Goal: Task Accomplishment & Management: Use online tool/utility

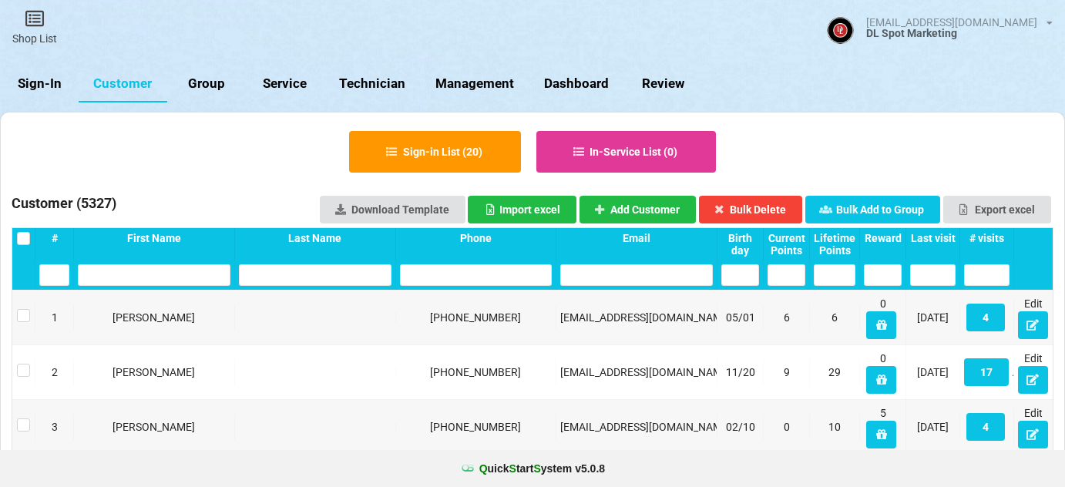
select select "25"
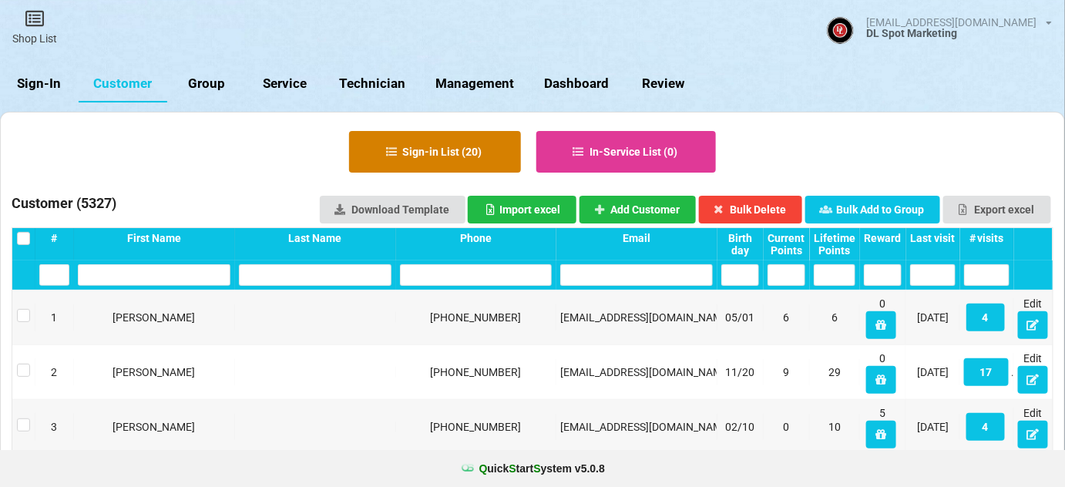
click at [442, 159] on button "Sign-in List ( 20 )" at bounding box center [435, 152] width 172 height 42
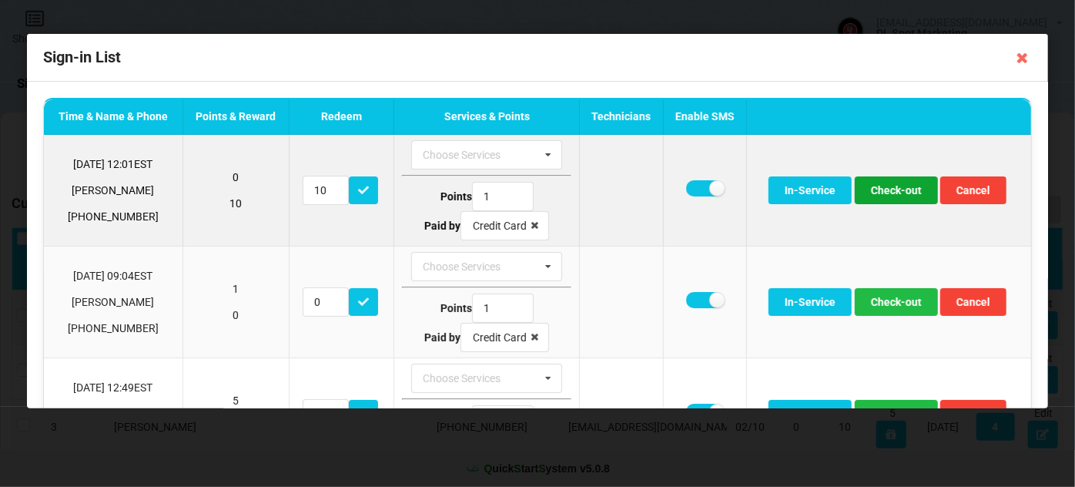
click at [897, 194] on button "Check-out" at bounding box center [896, 190] width 83 height 28
click at [697, 187] on label at bounding box center [705, 188] width 38 height 16
checkbox input "false"
click at [892, 185] on button "Check-out" at bounding box center [896, 190] width 83 height 28
click at [697, 190] on label at bounding box center [705, 188] width 38 height 16
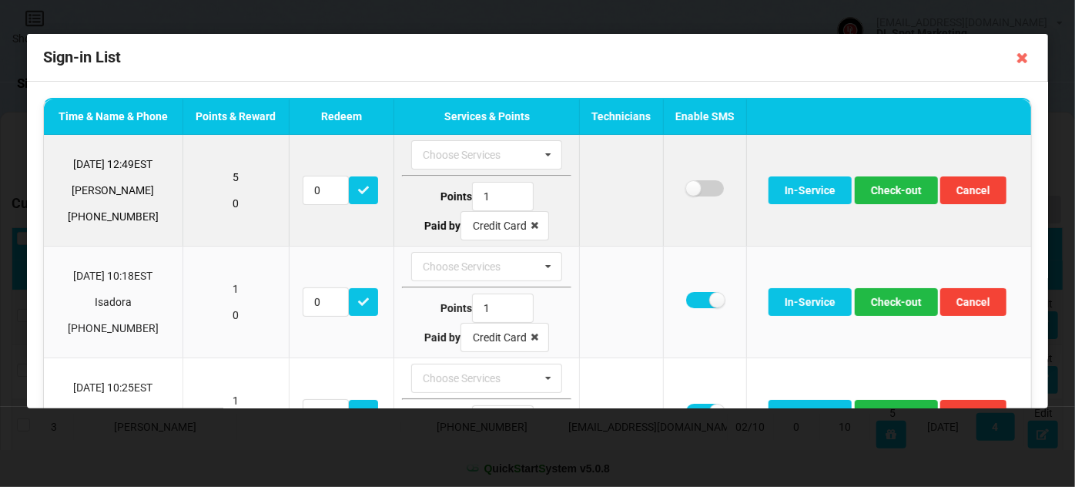
checkbox input "false"
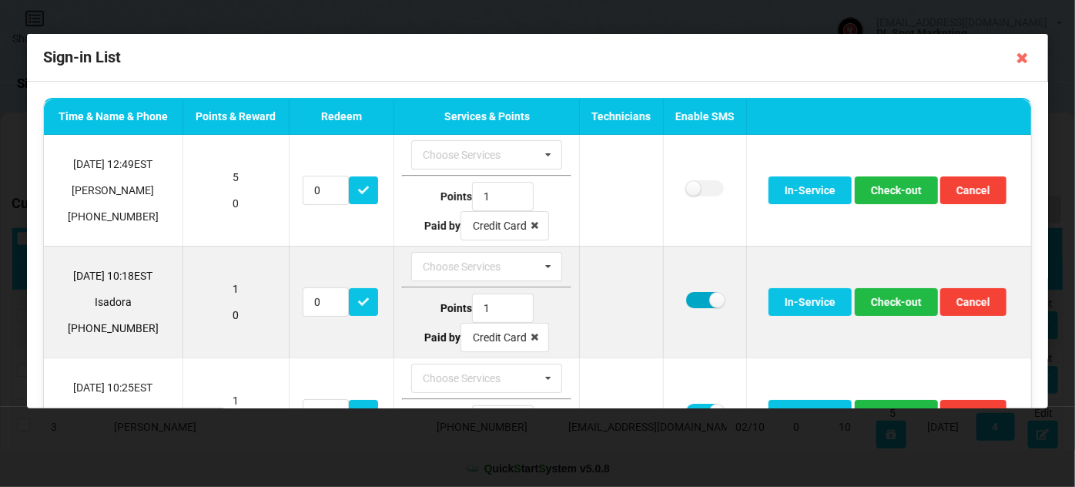
click at [686, 297] on label at bounding box center [705, 300] width 38 height 16
checkbox input "false"
click at [890, 299] on button "Check-out" at bounding box center [896, 302] width 83 height 28
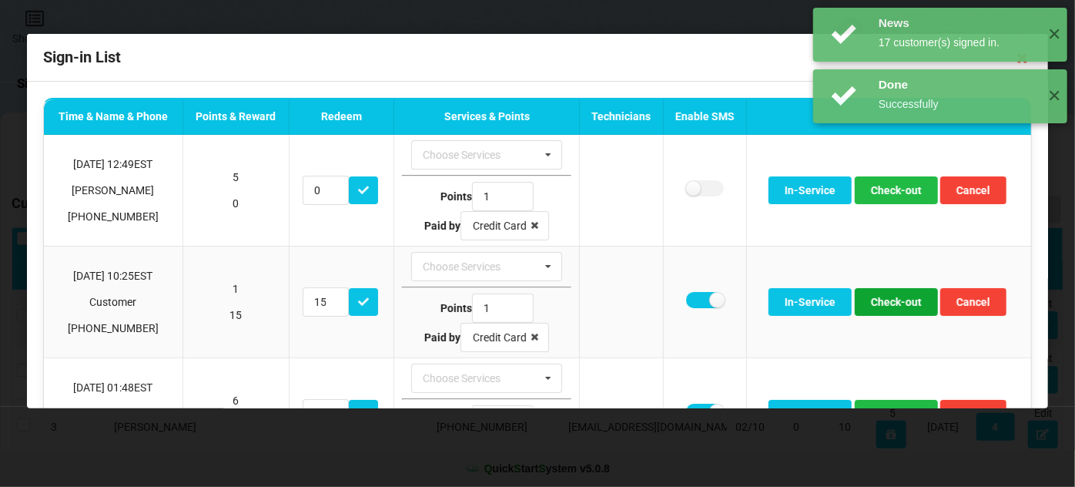
click at [890, 299] on button "Check-out" at bounding box center [896, 302] width 83 height 28
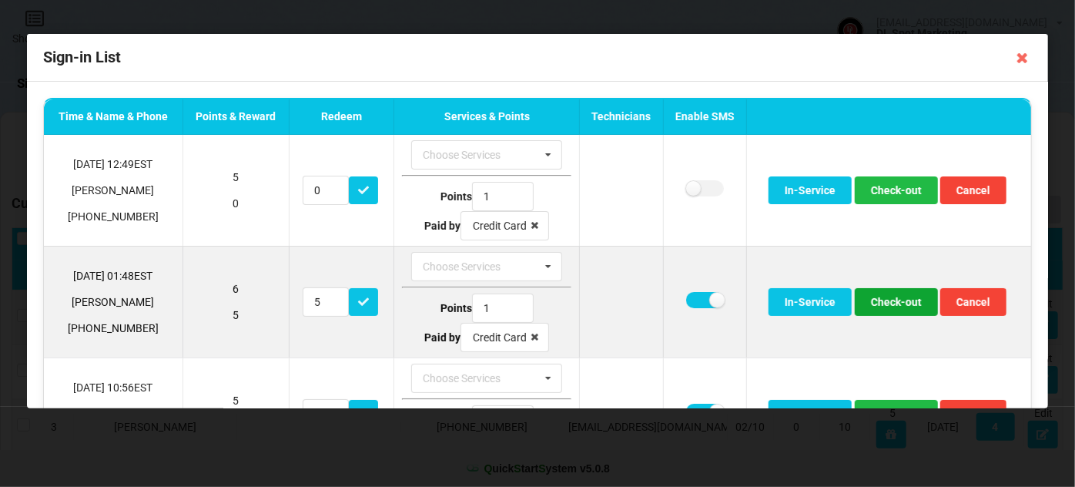
click at [889, 299] on button "Check-out" at bounding box center [896, 302] width 83 height 28
click at [887, 301] on button "Check-out" at bounding box center [896, 302] width 83 height 28
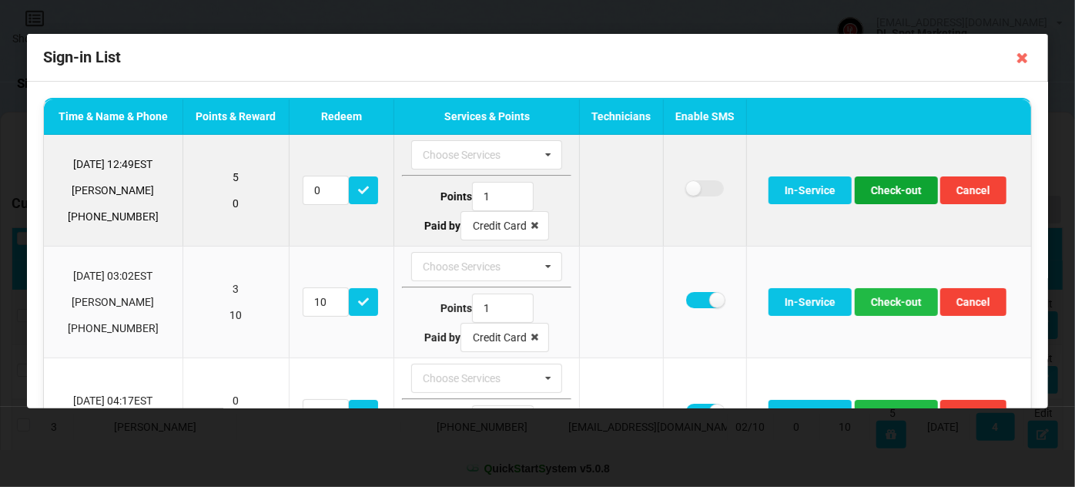
click at [894, 188] on button "Check-out" at bounding box center [896, 190] width 83 height 28
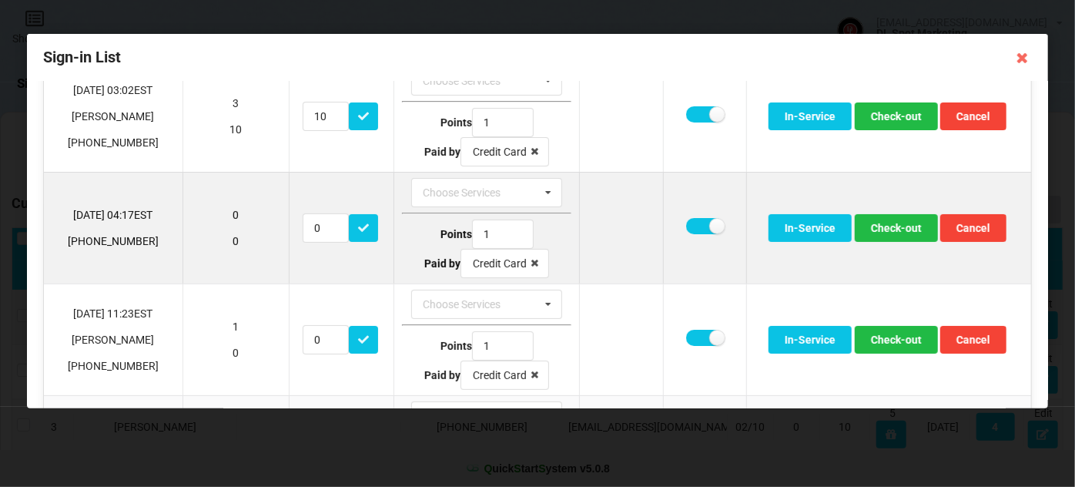
scroll to position [93, 0]
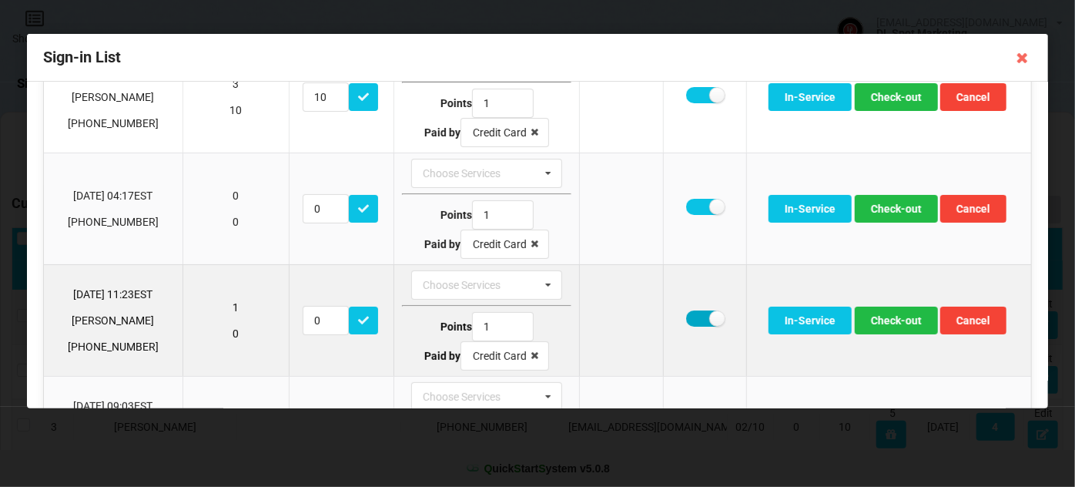
drag, startPoint x: 698, startPoint y: 314, endPoint x: 716, endPoint y: 318, distance: 19.1
click at [699, 314] on label at bounding box center [705, 318] width 38 height 16
checkbox input "false"
click at [874, 317] on button "Check-out" at bounding box center [896, 321] width 83 height 28
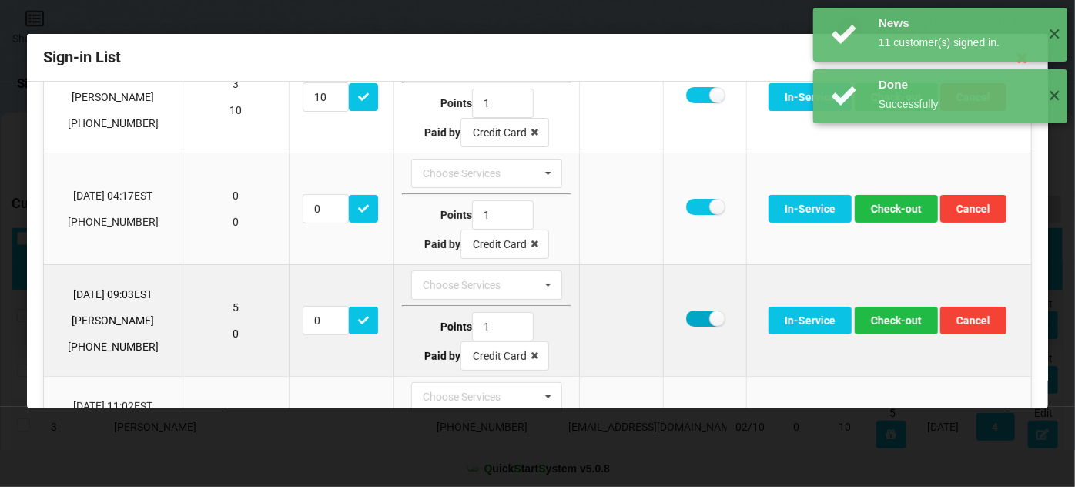
click at [694, 316] on label at bounding box center [705, 318] width 38 height 16
checkbox input "false"
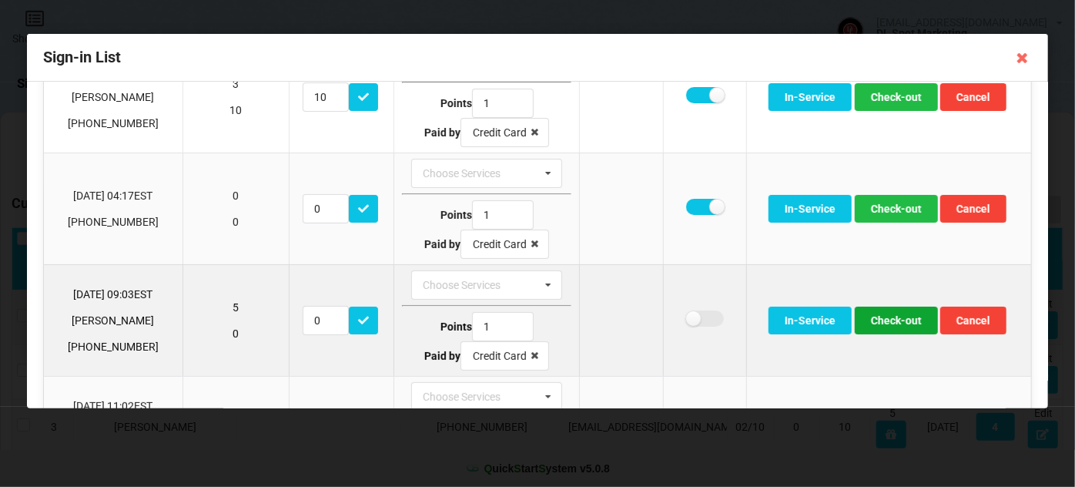
click at [889, 316] on button "Check-out" at bounding box center [896, 321] width 83 height 28
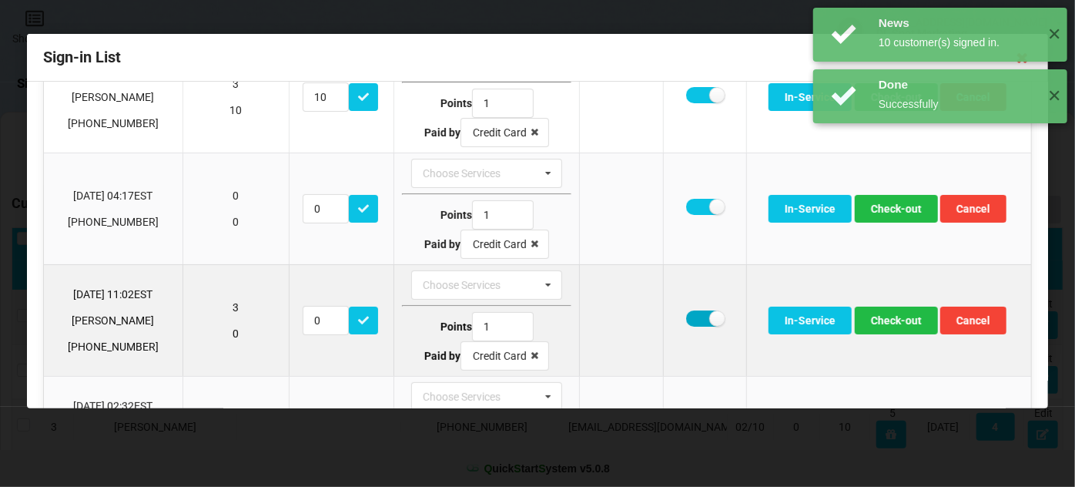
click at [692, 318] on label at bounding box center [705, 318] width 38 height 16
checkbox input "false"
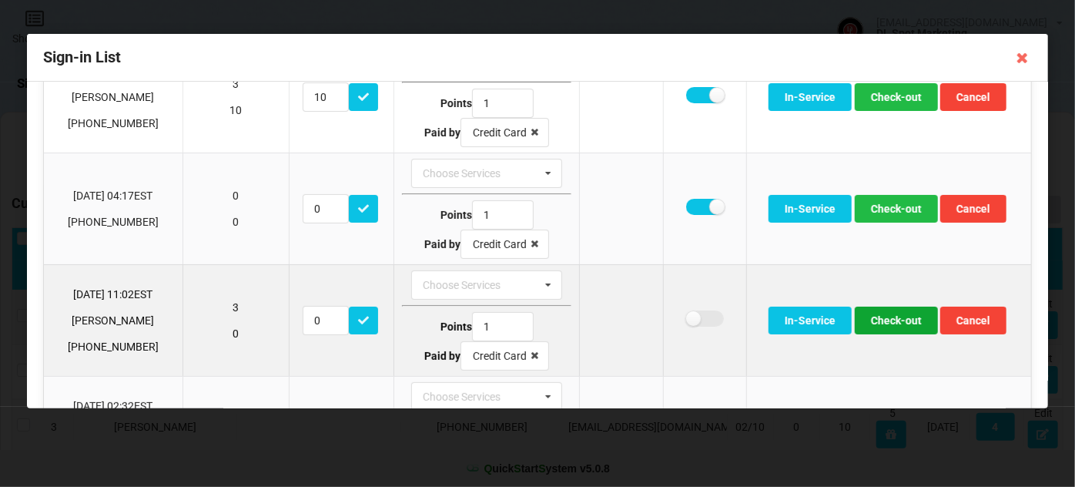
click at [902, 323] on button "Check-out" at bounding box center [896, 321] width 83 height 28
click at [889, 320] on button "Check-out" at bounding box center [896, 321] width 83 height 28
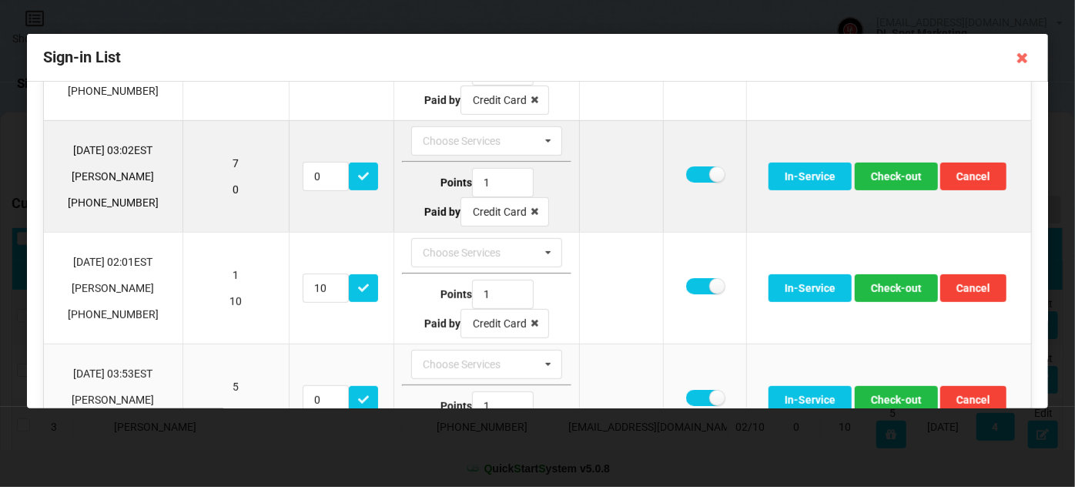
scroll to position [374, 0]
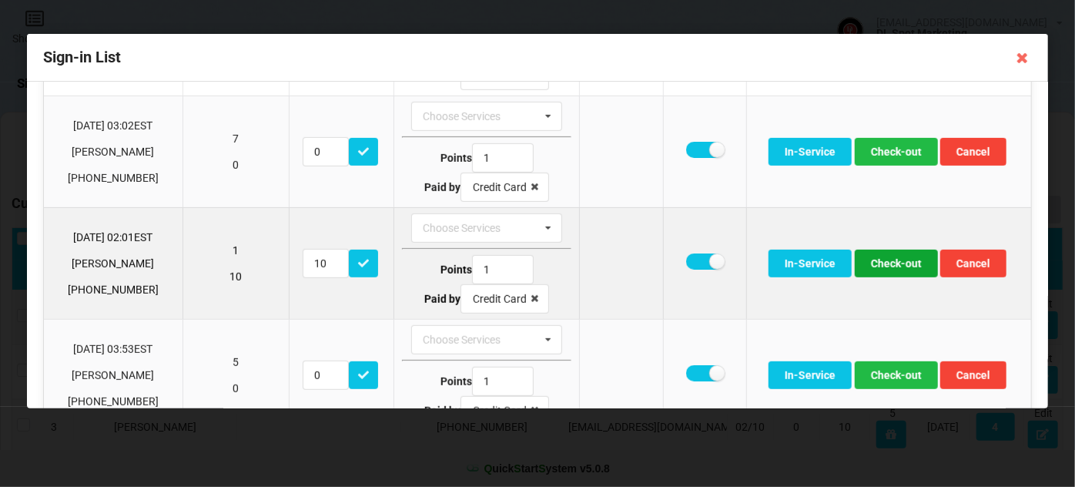
click at [885, 259] on button "Check-out" at bounding box center [896, 264] width 83 height 28
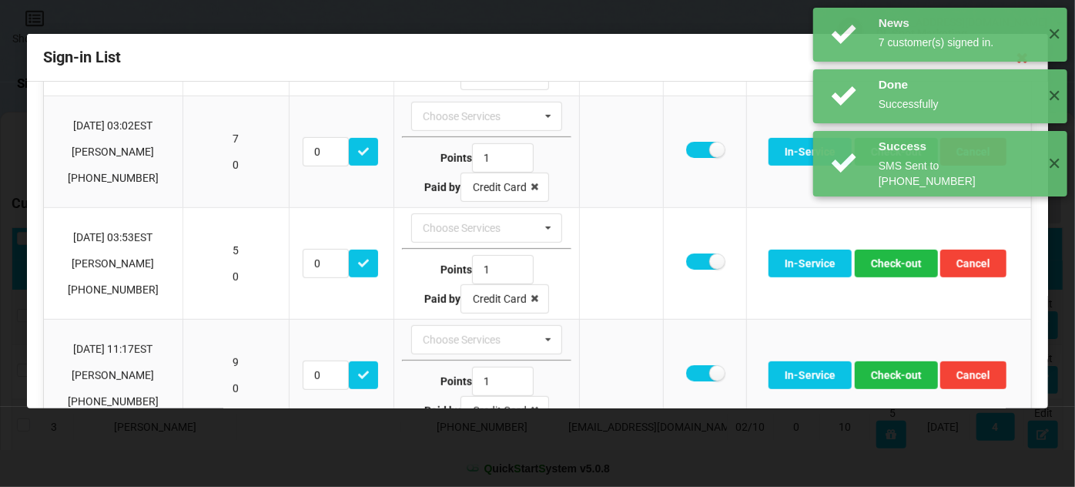
scroll to position [466, 0]
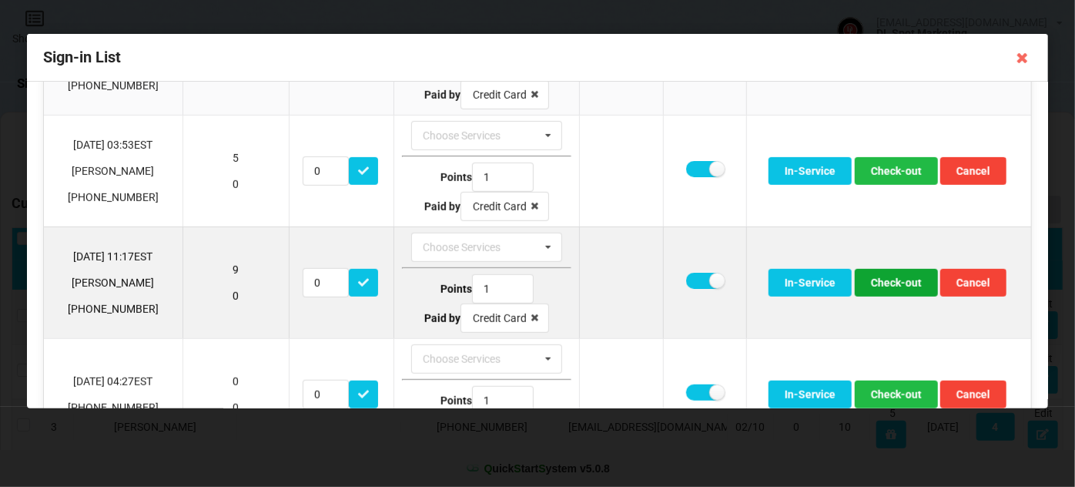
click at [885, 274] on button "Check-out" at bounding box center [896, 283] width 83 height 28
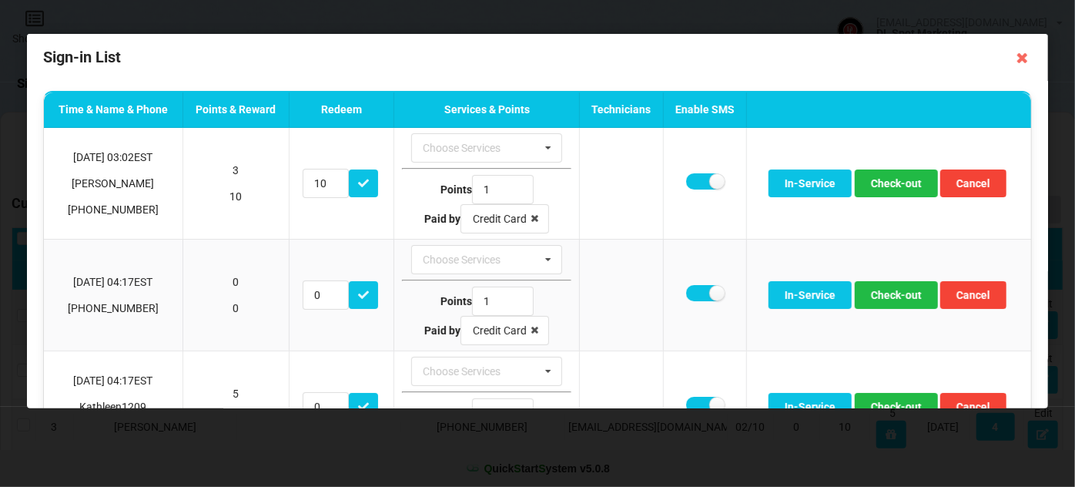
scroll to position [0, 0]
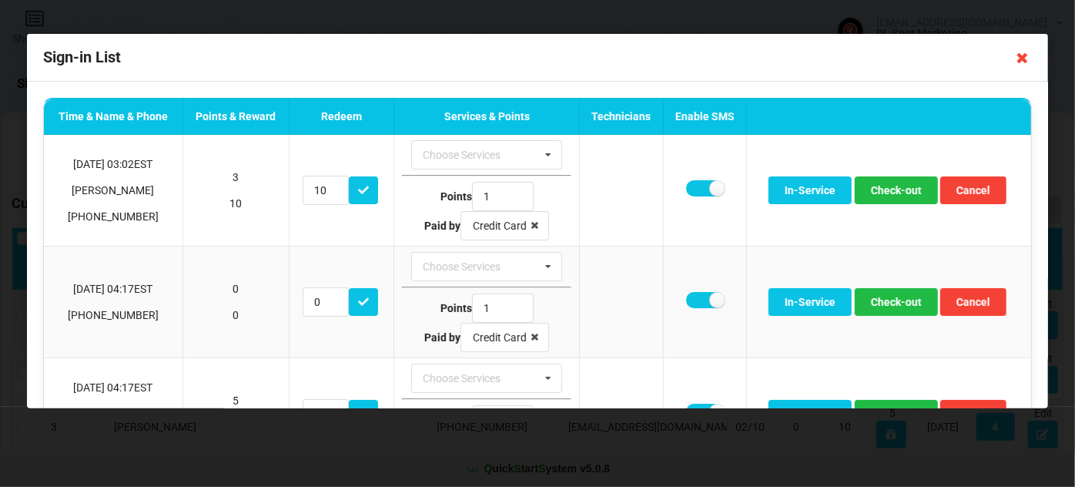
click at [1024, 60] on icon at bounding box center [1023, 57] width 25 height 25
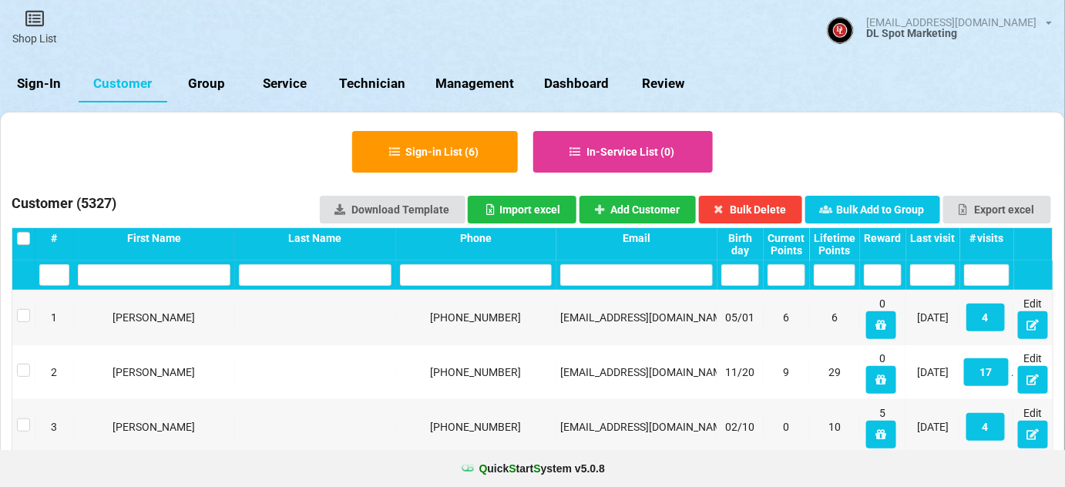
click at [45, 86] on link "Sign-In" at bounding box center [39, 83] width 79 height 37
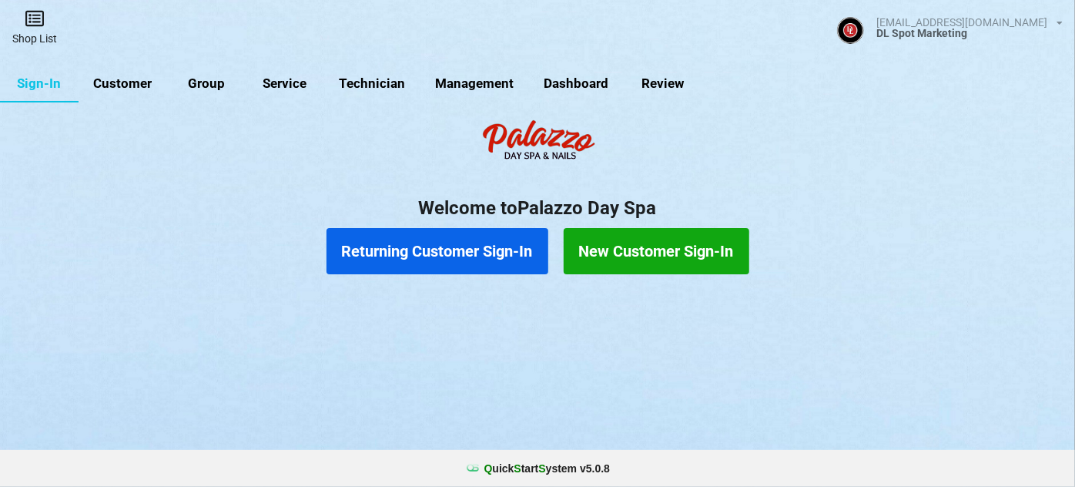
click at [39, 26] on icon at bounding box center [35, 18] width 22 height 18
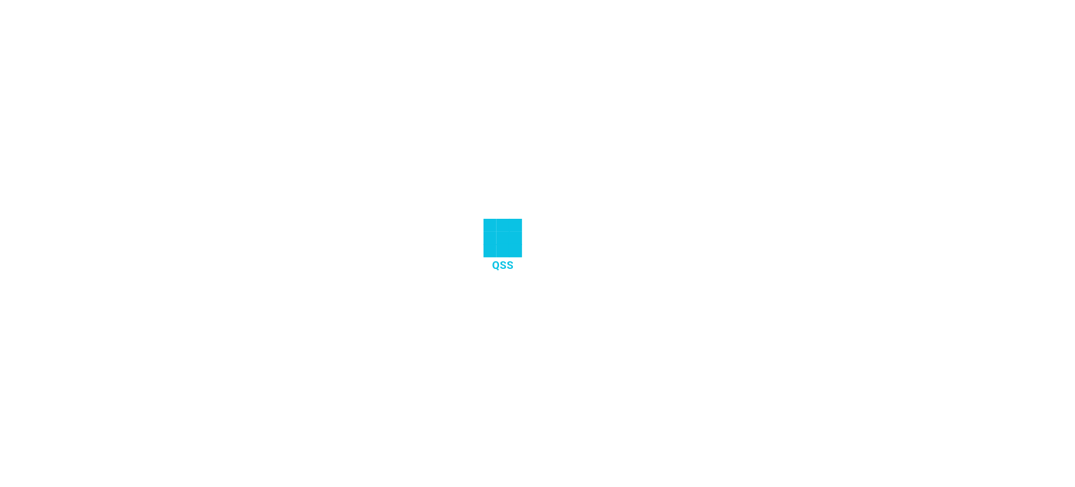
select select "25"
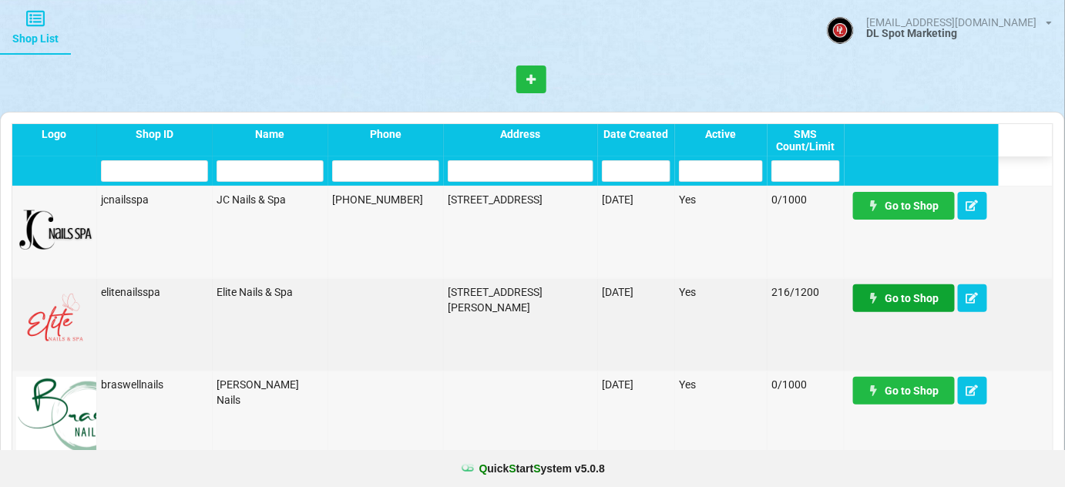
click at [915, 305] on link "Go to Shop" at bounding box center [904, 298] width 102 height 28
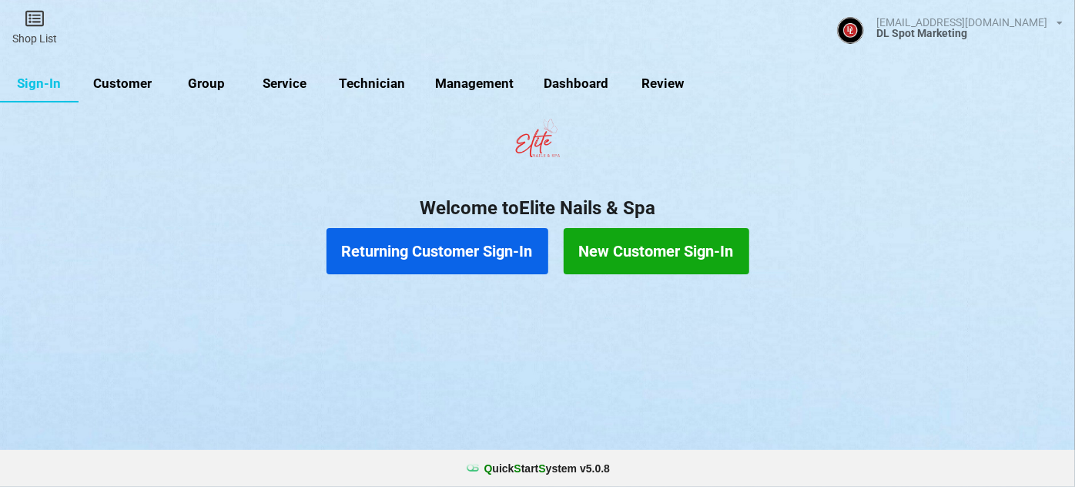
click at [125, 89] on link "Customer" at bounding box center [123, 83] width 89 height 37
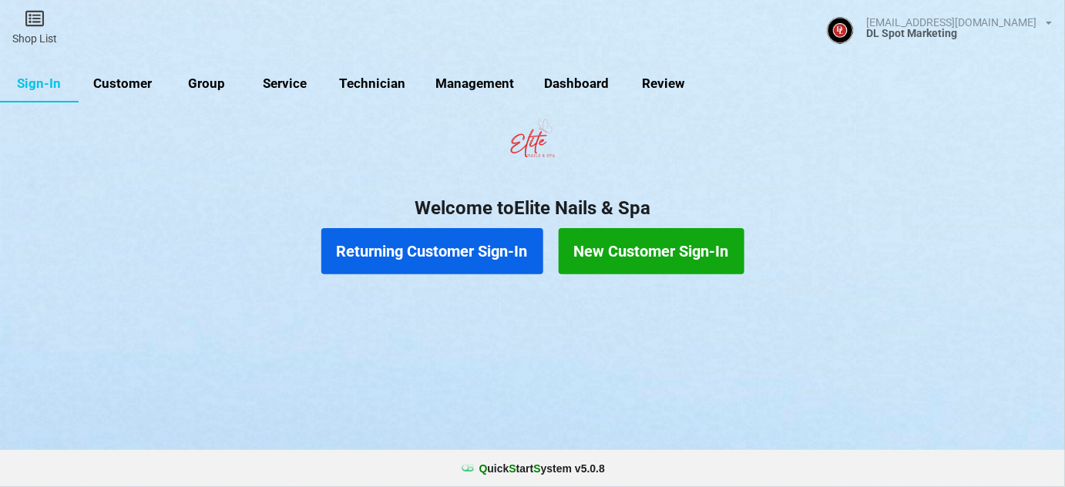
select select "25"
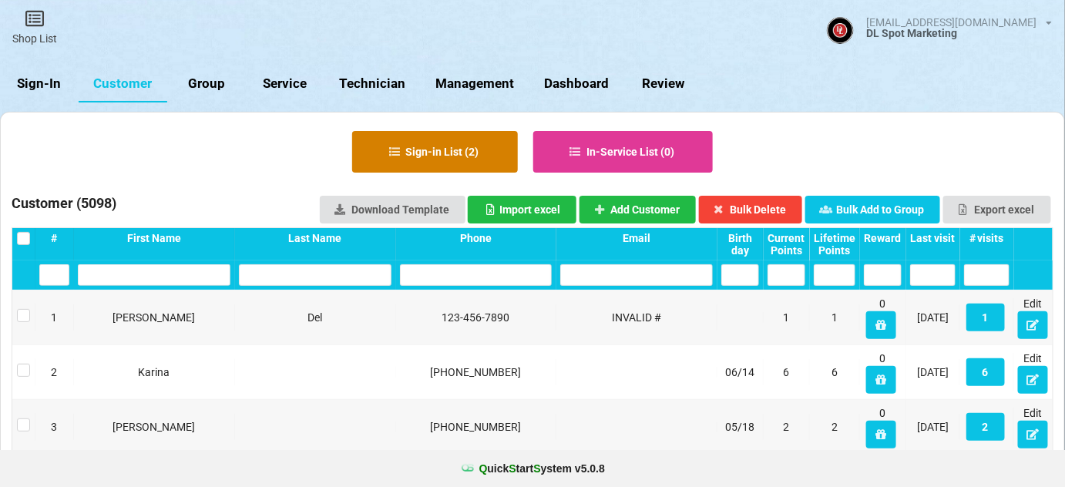
click at [454, 143] on button "Sign-in List ( 2 )" at bounding box center [435, 152] width 166 height 42
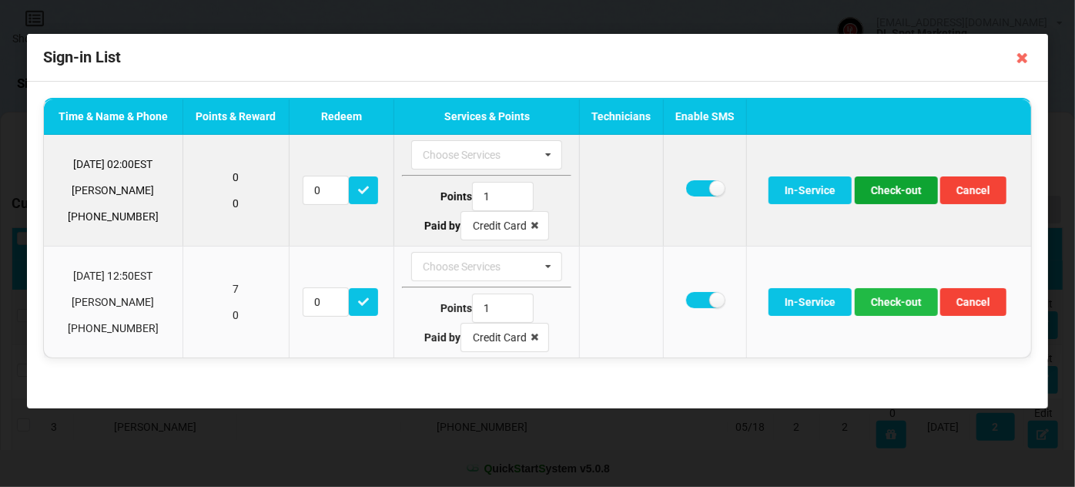
click at [901, 190] on button "Check-out" at bounding box center [896, 190] width 83 height 28
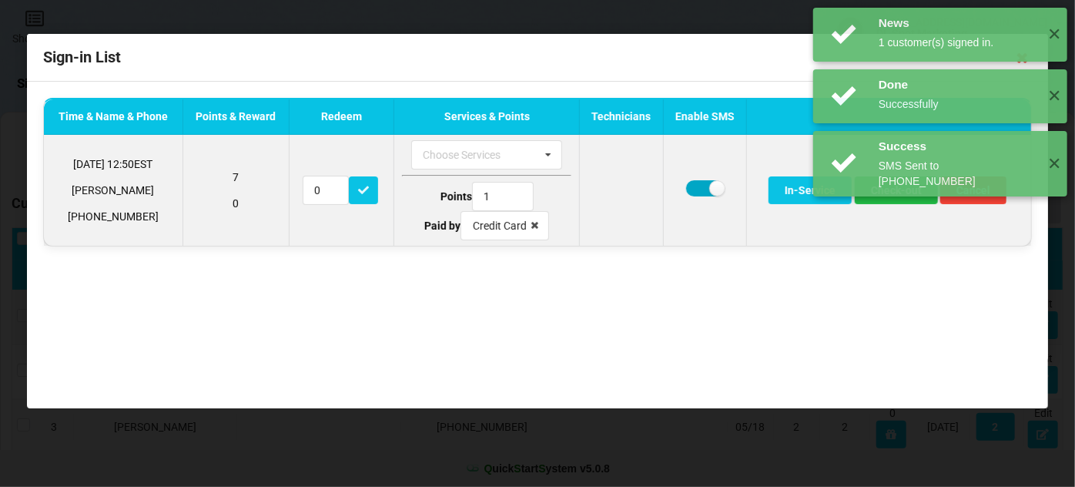
click at [695, 190] on label at bounding box center [705, 188] width 38 height 16
checkbox input "false"
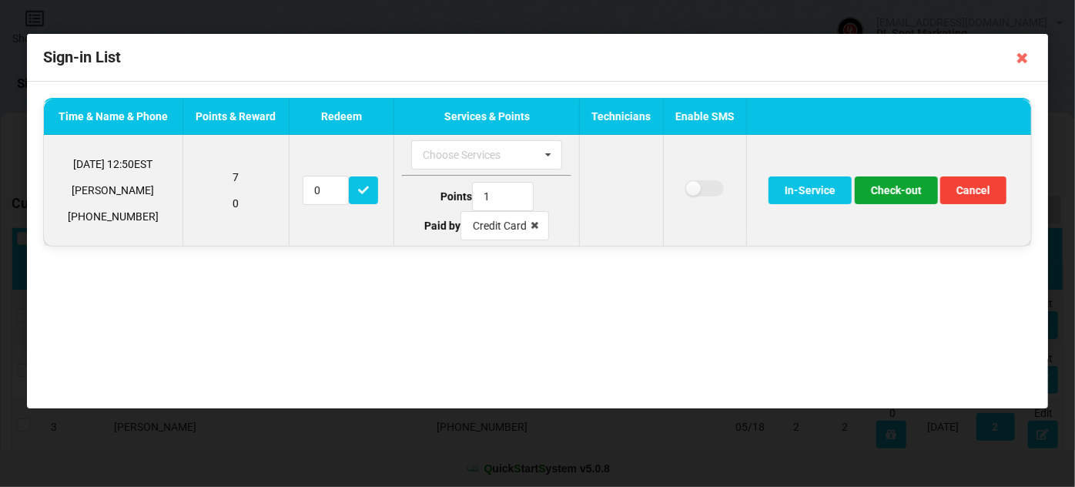
click at [901, 196] on button "Check-out" at bounding box center [896, 190] width 83 height 28
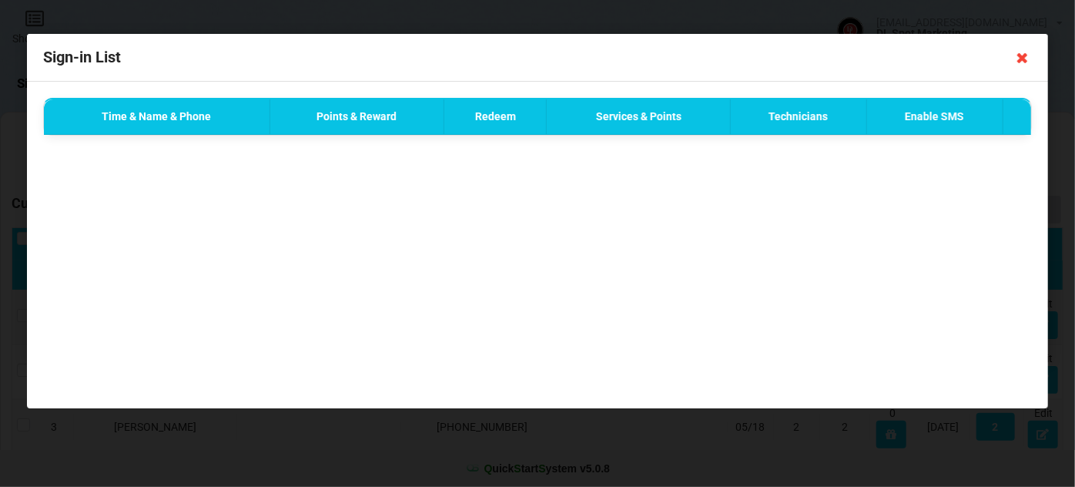
click at [1022, 58] on icon at bounding box center [1023, 57] width 25 height 25
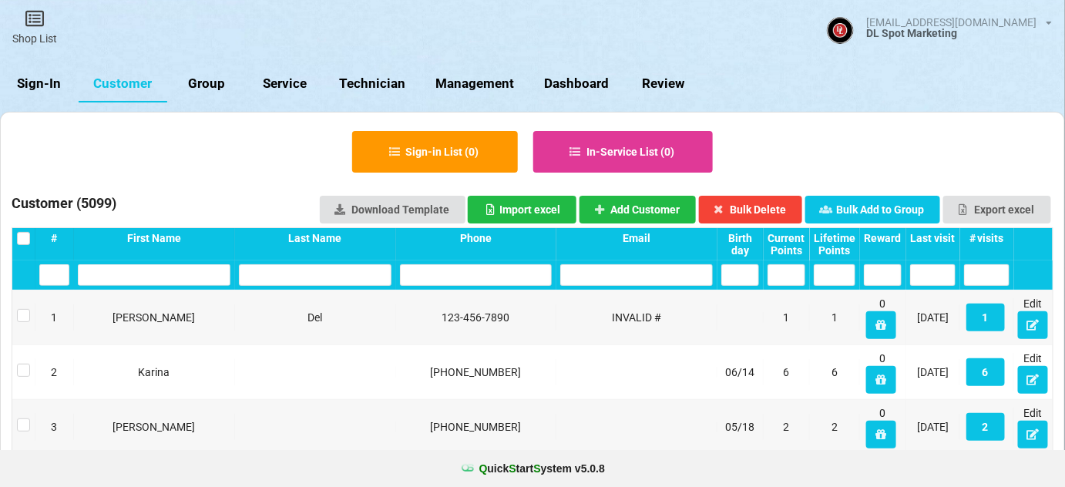
drag, startPoint x: 42, startPoint y: 86, endPoint x: 41, endPoint y: 77, distance: 9.3
click at [41, 86] on link "Sign-In" at bounding box center [39, 83] width 79 height 37
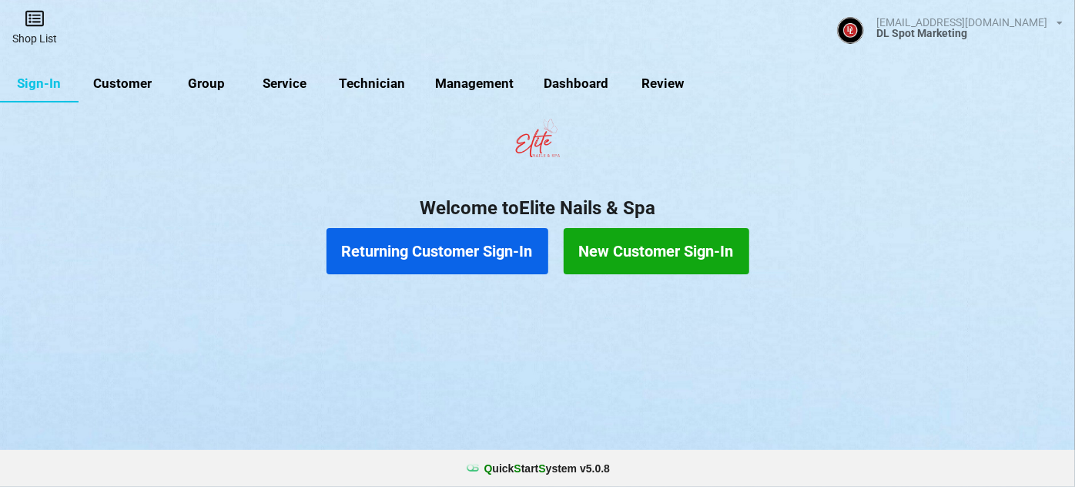
click at [35, 35] on link "Shop List" at bounding box center [34, 27] width 69 height 55
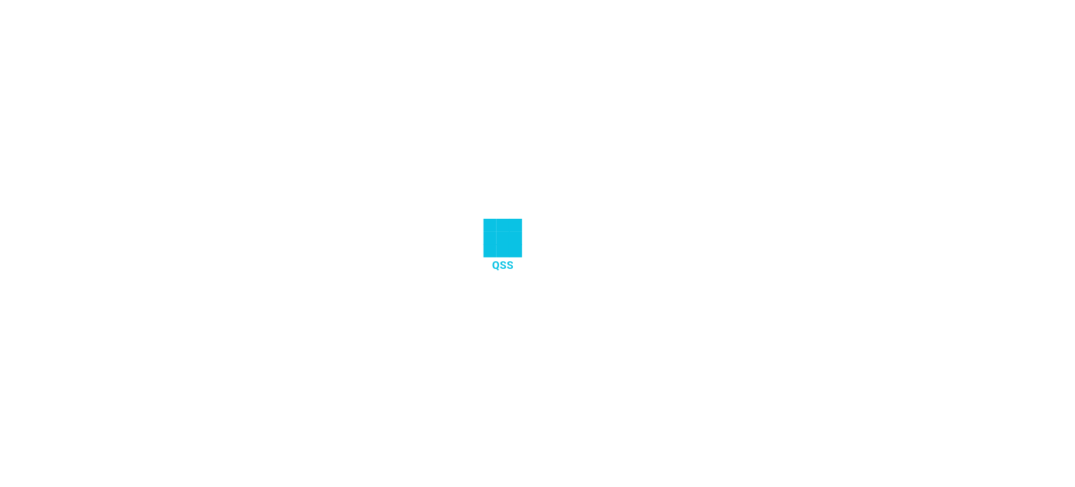
select select "25"
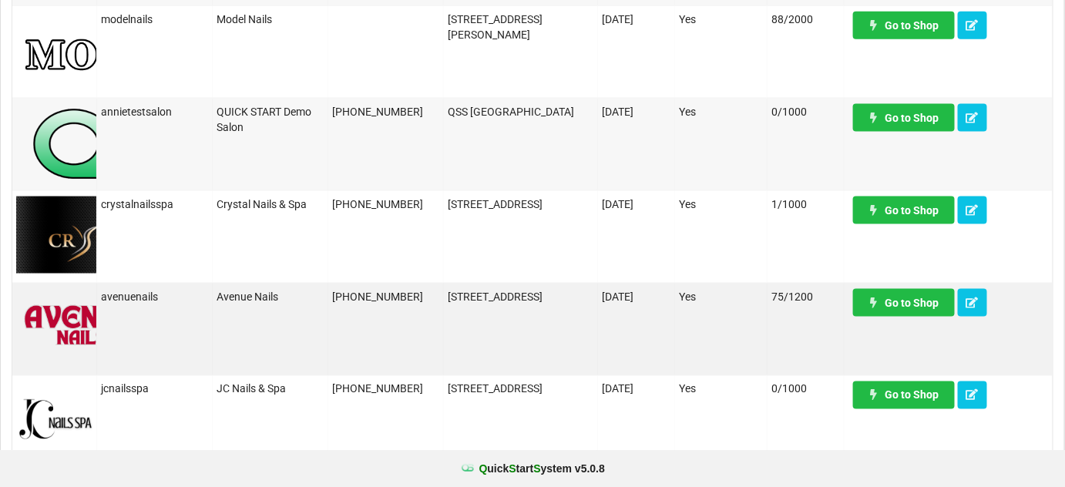
scroll to position [653, 0]
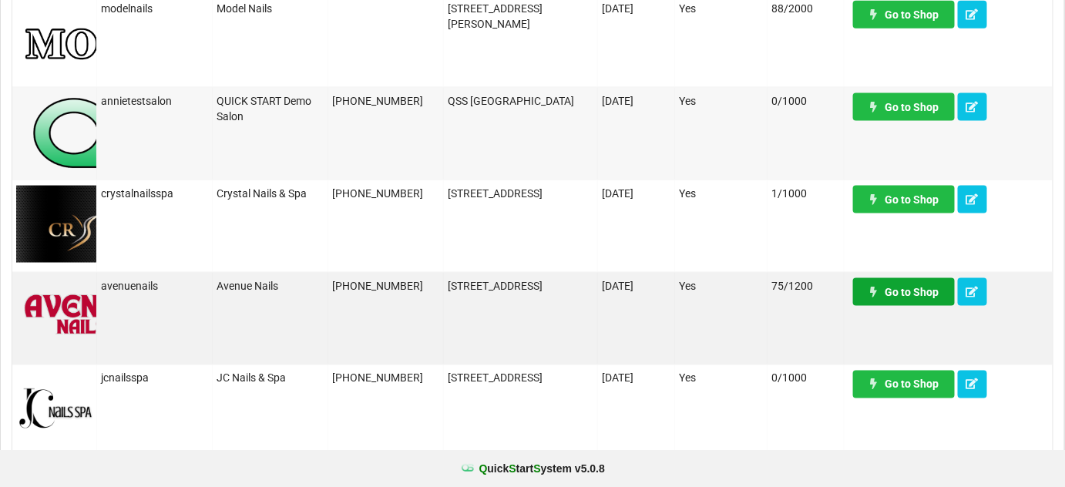
click at [910, 291] on link "Go to Shop" at bounding box center [904, 292] width 102 height 28
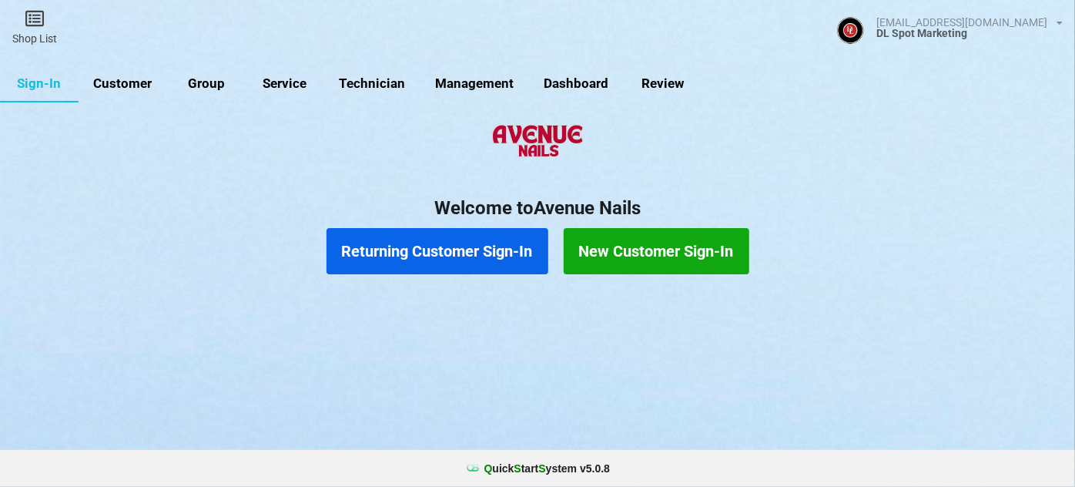
click at [125, 82] on link "Customer" at bounding box center [123, 83] width 89 height 37
select select "25"
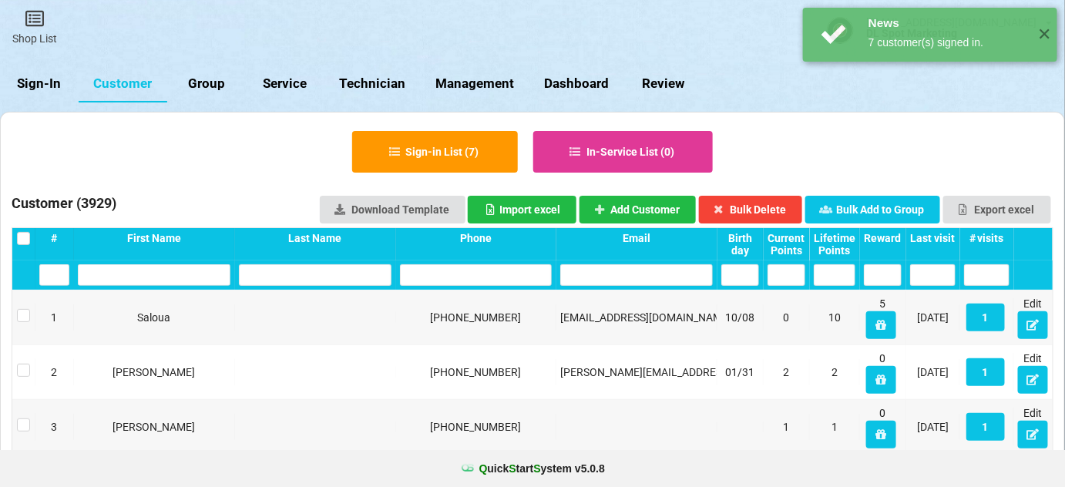
click at [125, 83] on link "Customer" at bounding box center [123, 83] width 89 height 37
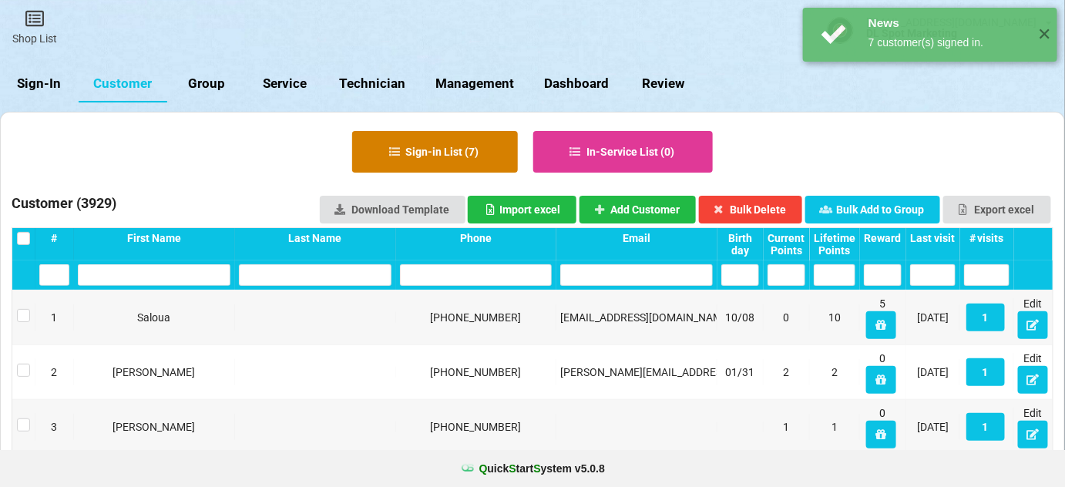
click at [450, 152] on button "Sign-in List ( 7 )" at bounding box center [435, 152] width 166 height 42
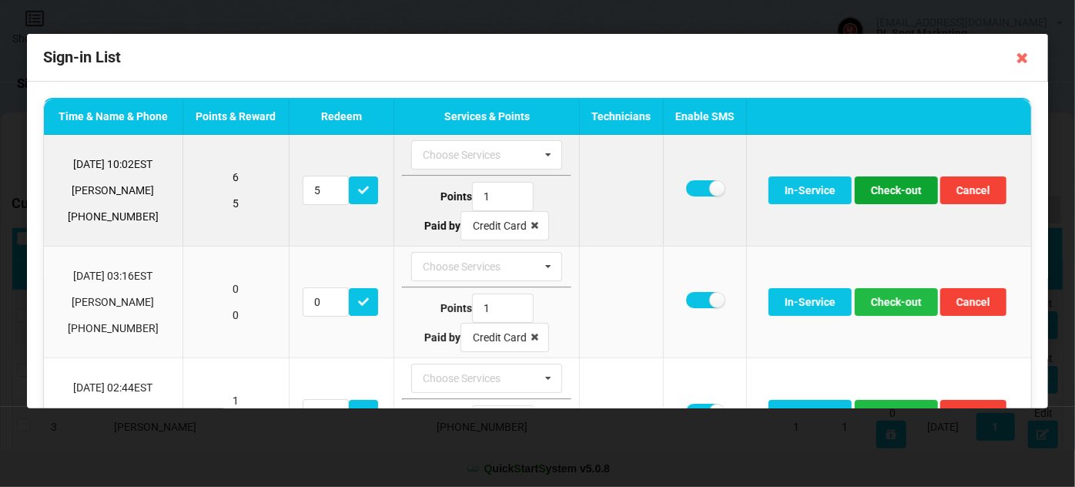
click at [891, 190] on button "Check-out" at bounding box center [896, 190] width 83 height 28
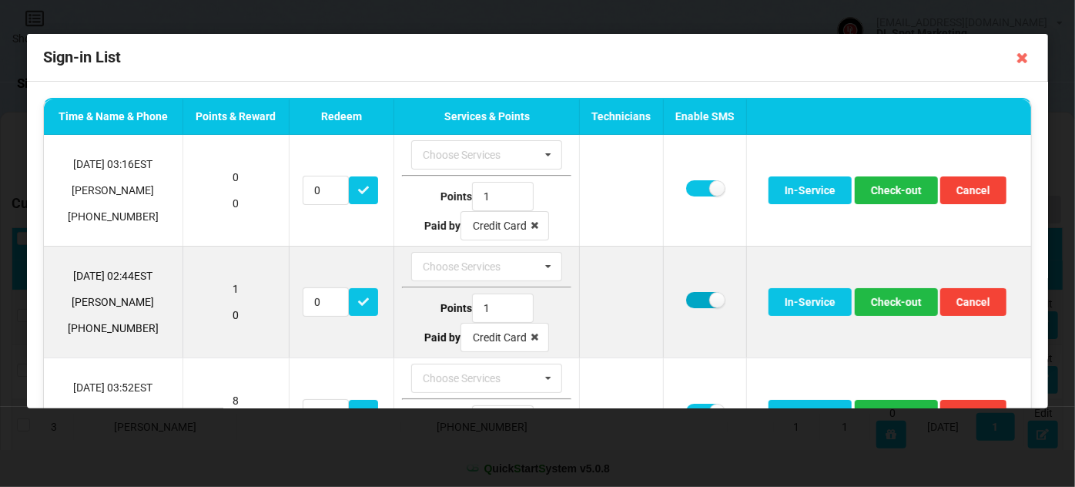
drag, startPoint x: 690, startPoint y: 297, endPoint x: 727, endPoint y: 301, distance: 37.2
click at [692, 297] on label at bounding box center [705, 300] width 38 height 16
checkbox input "false"
click at [879, 301] on button "Check-out" at bounding box center [896, 302] width 83 height 28
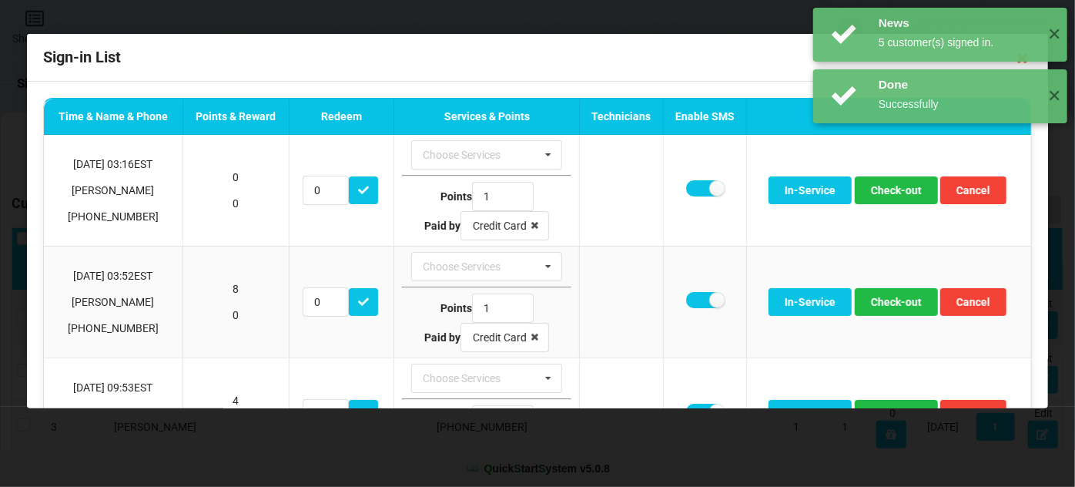
scroll to position [93, 0]
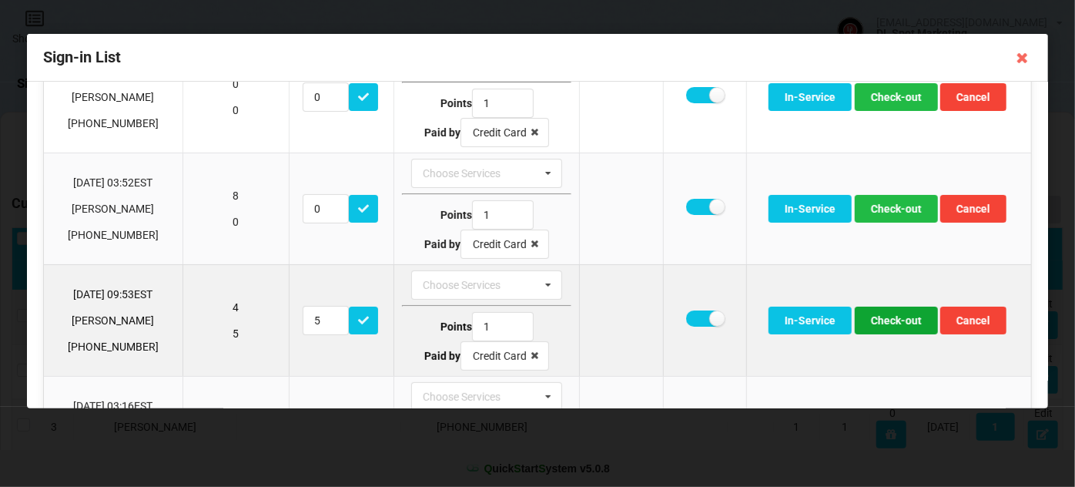
click at [887, 324] on button "Check-out" at bounding box center [896, 321] width 83 height 28
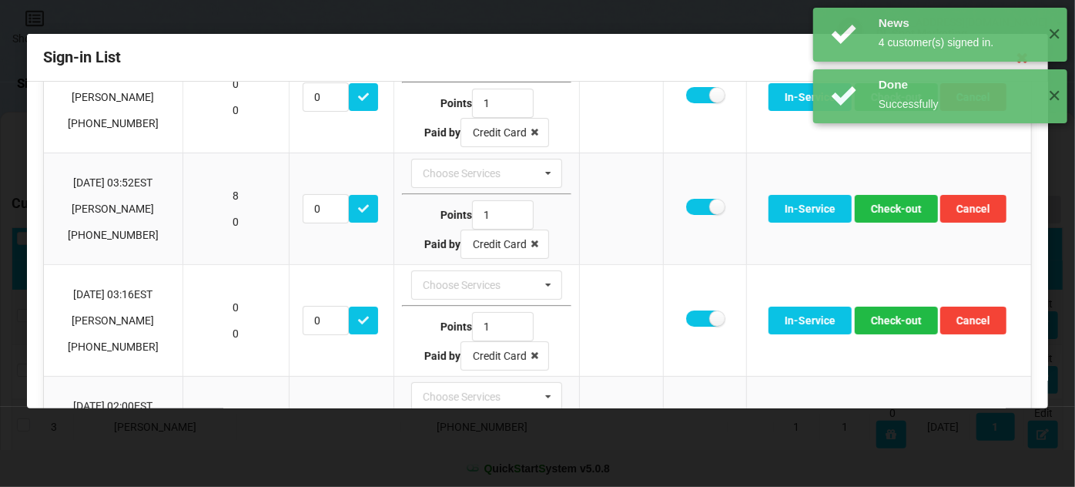
scroll to position [185, 0]
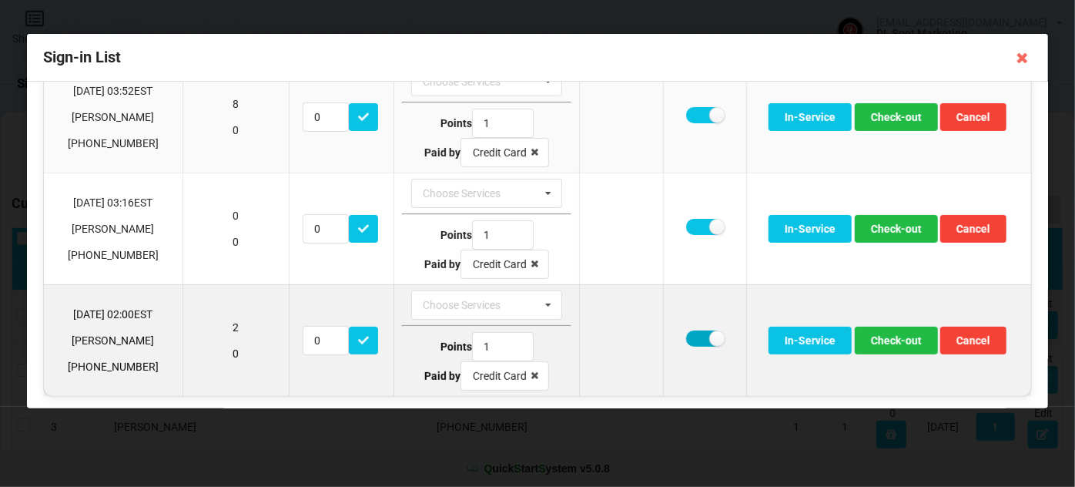
click at [696, 334] on label at bounding box center [705, 338] width 38 height 16
checkbox input "false"
click at [890, 334] on button "Check-out" at bounding box center [896, 341] width 83 height 28
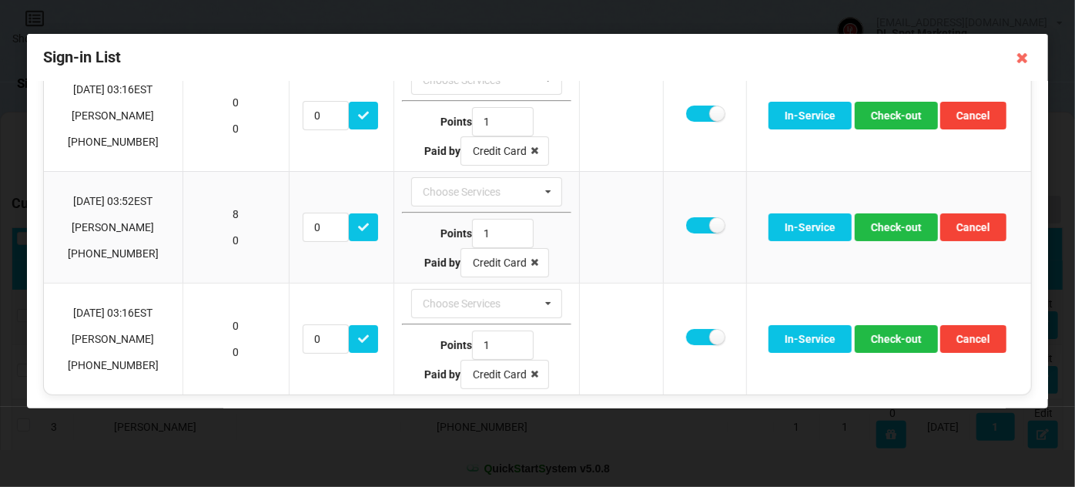
scroll to position [0, 0]
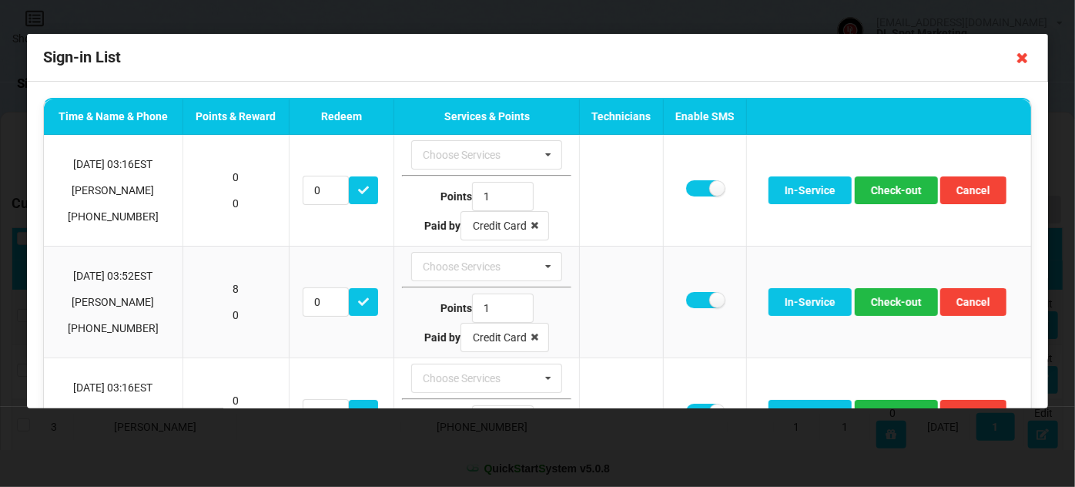
click at [1026, 56] on icon at bounding box center [1023, 57] width 25 height 25
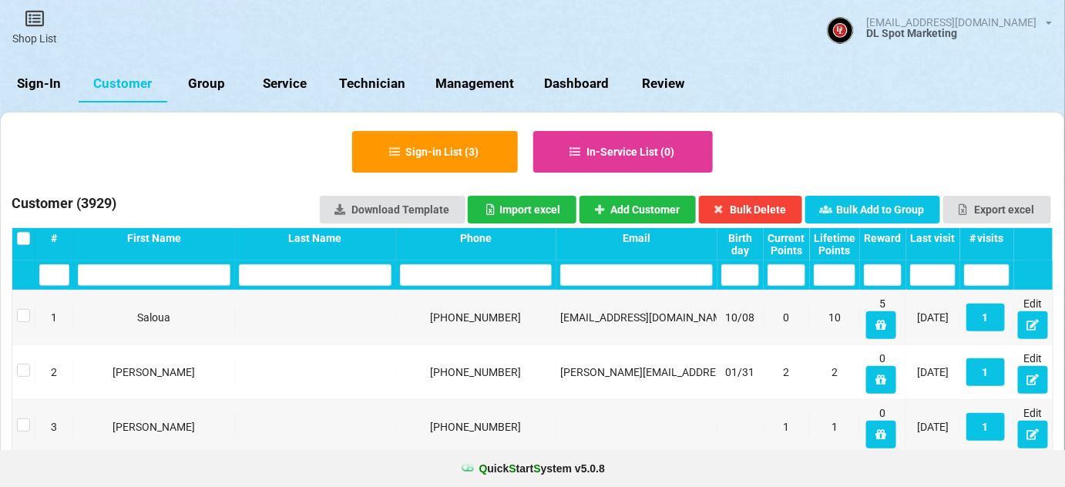
click at [32, 82] on link "Sign-In" at bounding box center [39, 83] width 79 height 37
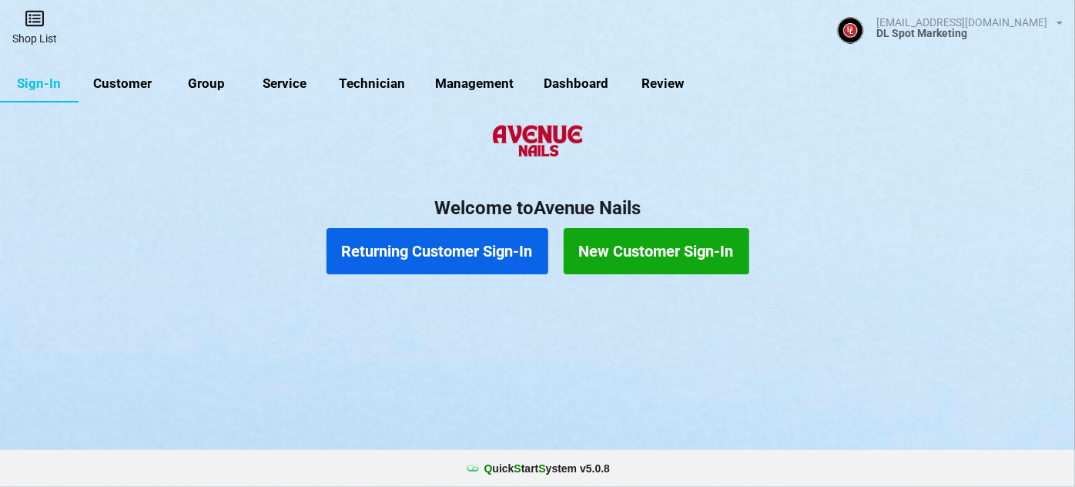
click at [38, 32] on link "Shop List" at bounding box center [34, 27] width 69 height 55
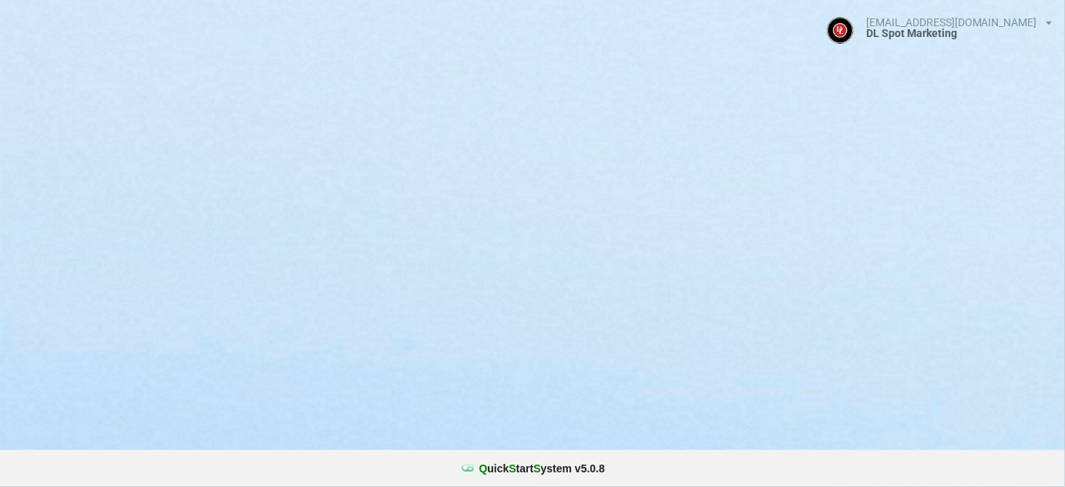
select select "25"
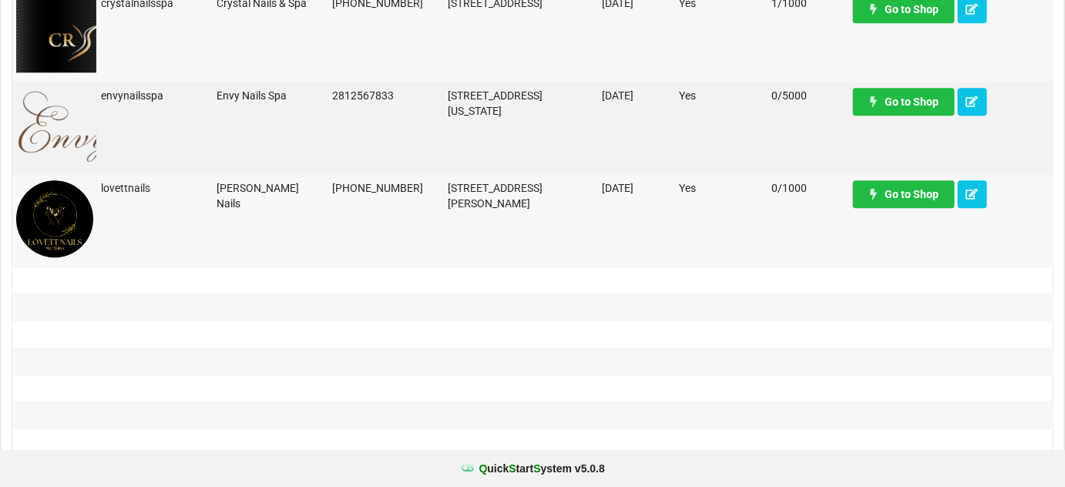
scroll to position [1306, 0]
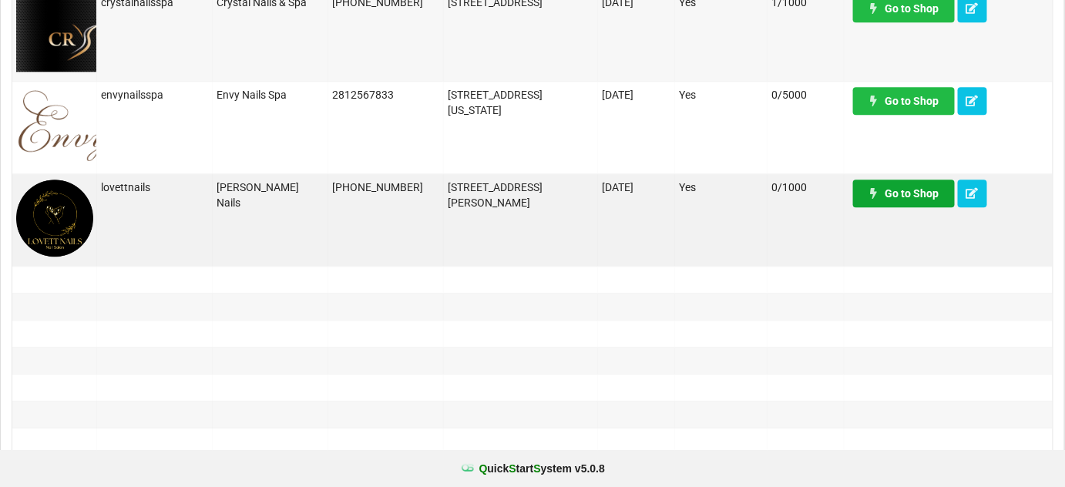
click at [901, 202] on link "Go to Shop" at bounding box center [904, 193] width 102 height 28
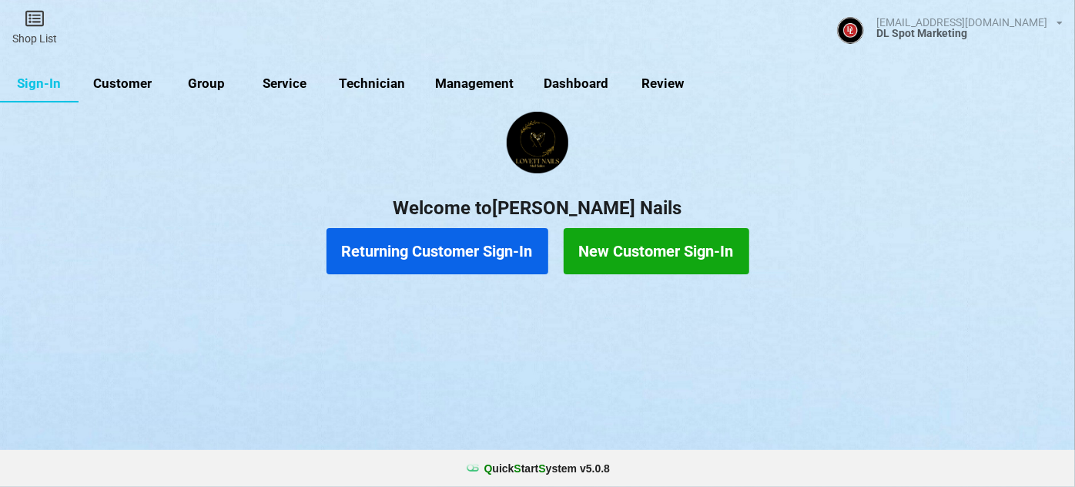
click at [126, 84] on link "Customer" at bounding box center [123, 83] width 89 height 37
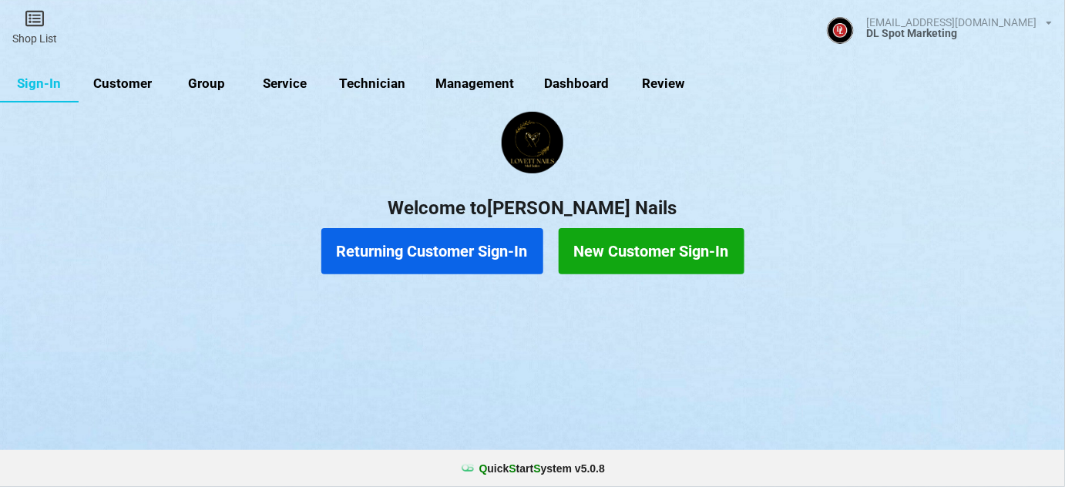
select select "25"
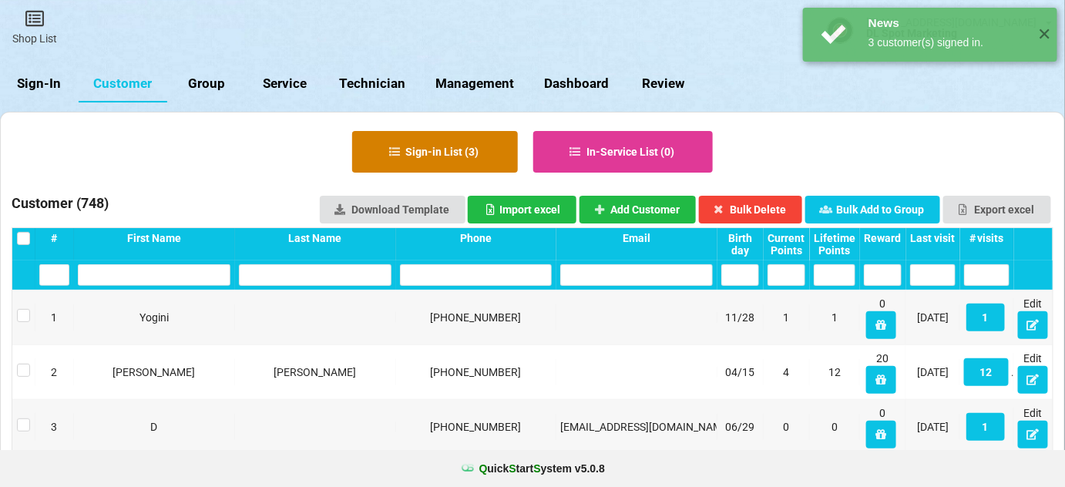
click at [448, 142] on button "Sign-in List ( 3 )" at bounding box center [435, 152] width 166 height 42
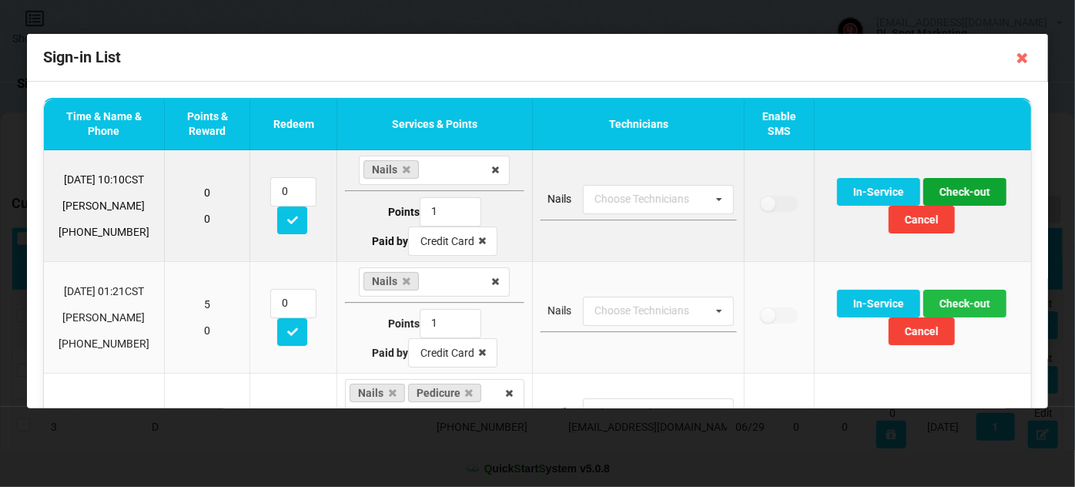
click at [959, 196] on button "Check-out" at bounding box center [965, 192] width 83 height 28
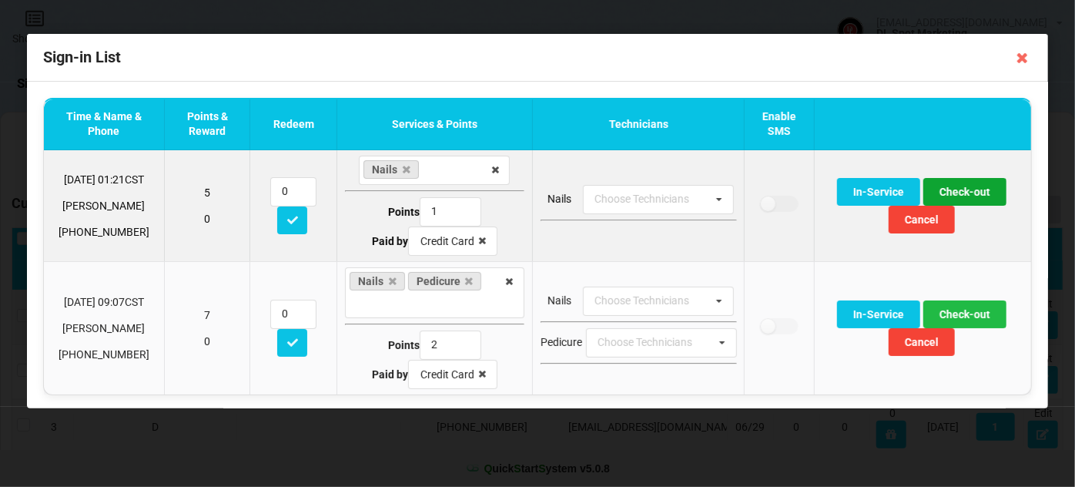
click at [959, 193] on button "Check-out" at bounding box center [965, 192] width 83 height 28
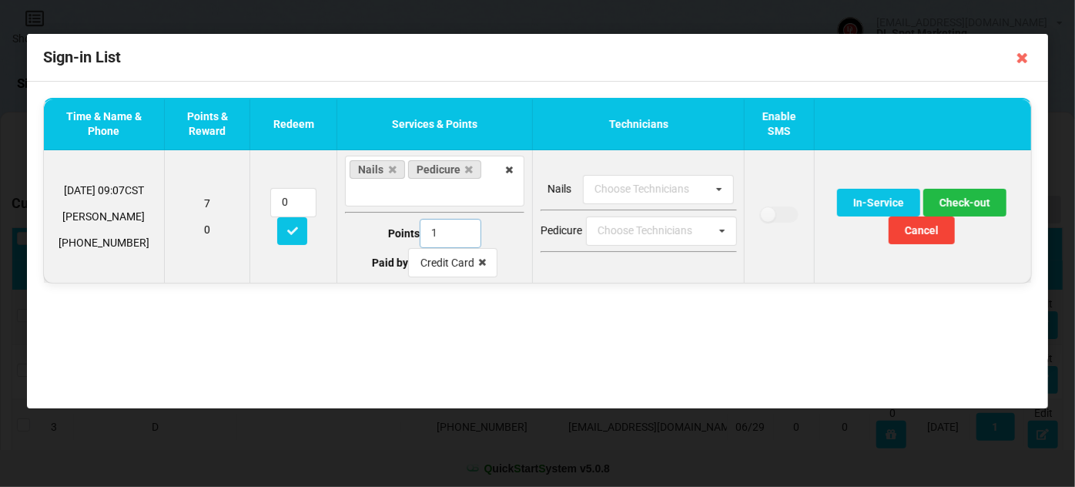
type input "1"
click at [460, 234] on input "1" at bounding box center [451, 233] width 62 height 29
click at [980, 203] on button "Check-out" at bounding box center [965, 203] width 83 height 28
type input "20"
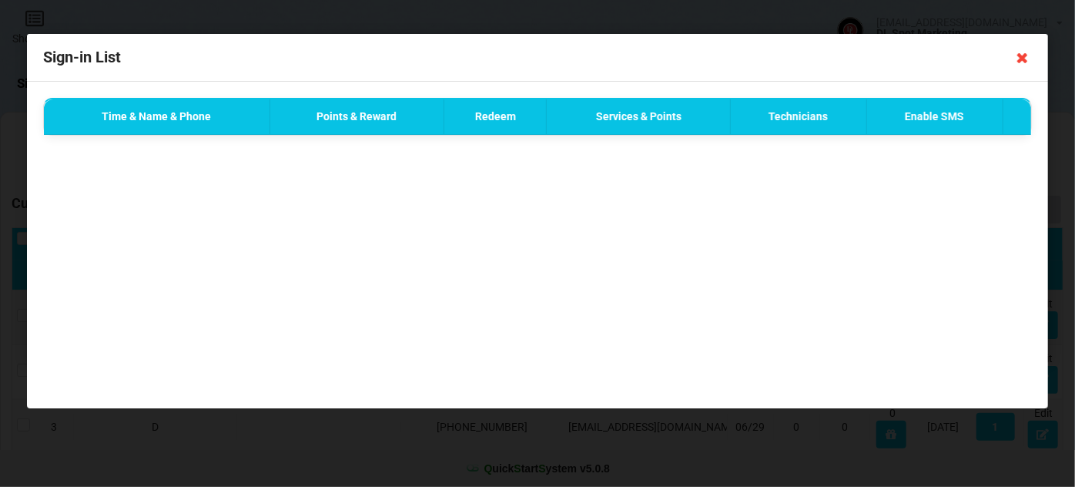
click at [1023, 61] on icon at bounding box center [1023, 57] width 25 height 25
